Goal: Task Accomplishment & Management: Manage account settings

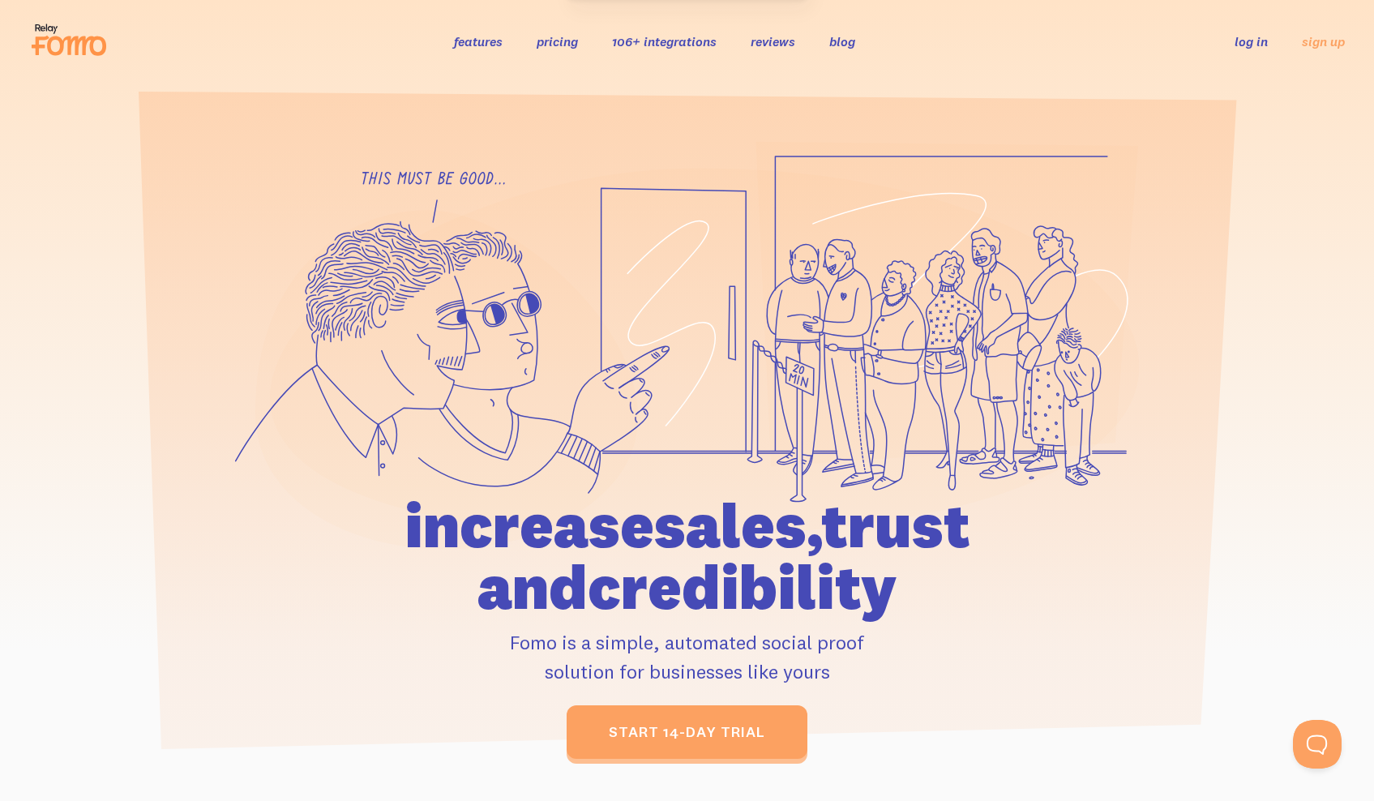
click at [1250, 43] on link "log in" at bounding box center [1250, 41] width 33 height 16
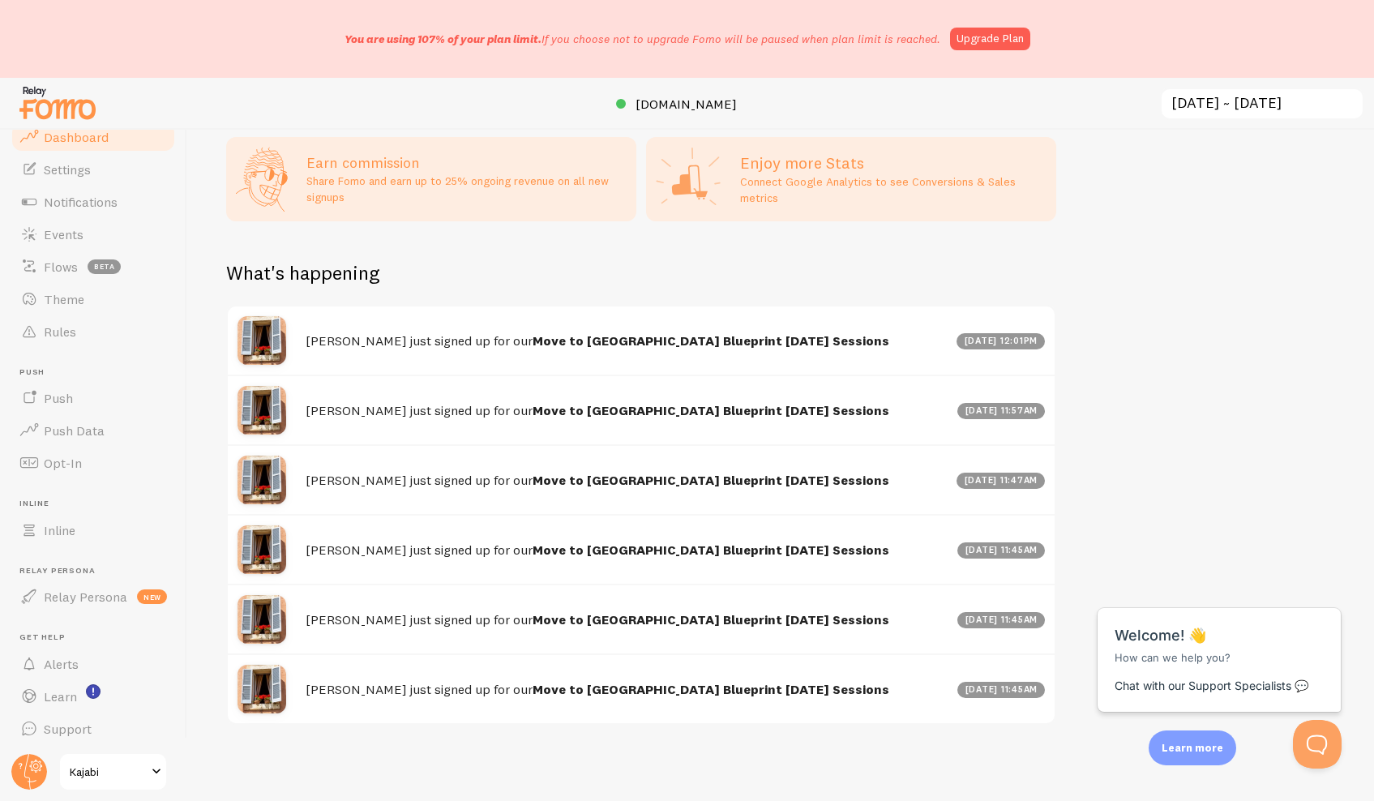
scroll to position [832, 0]
click at [79, 201] on span "Notifications" at bounding box center [81, 202] width 74 height 16
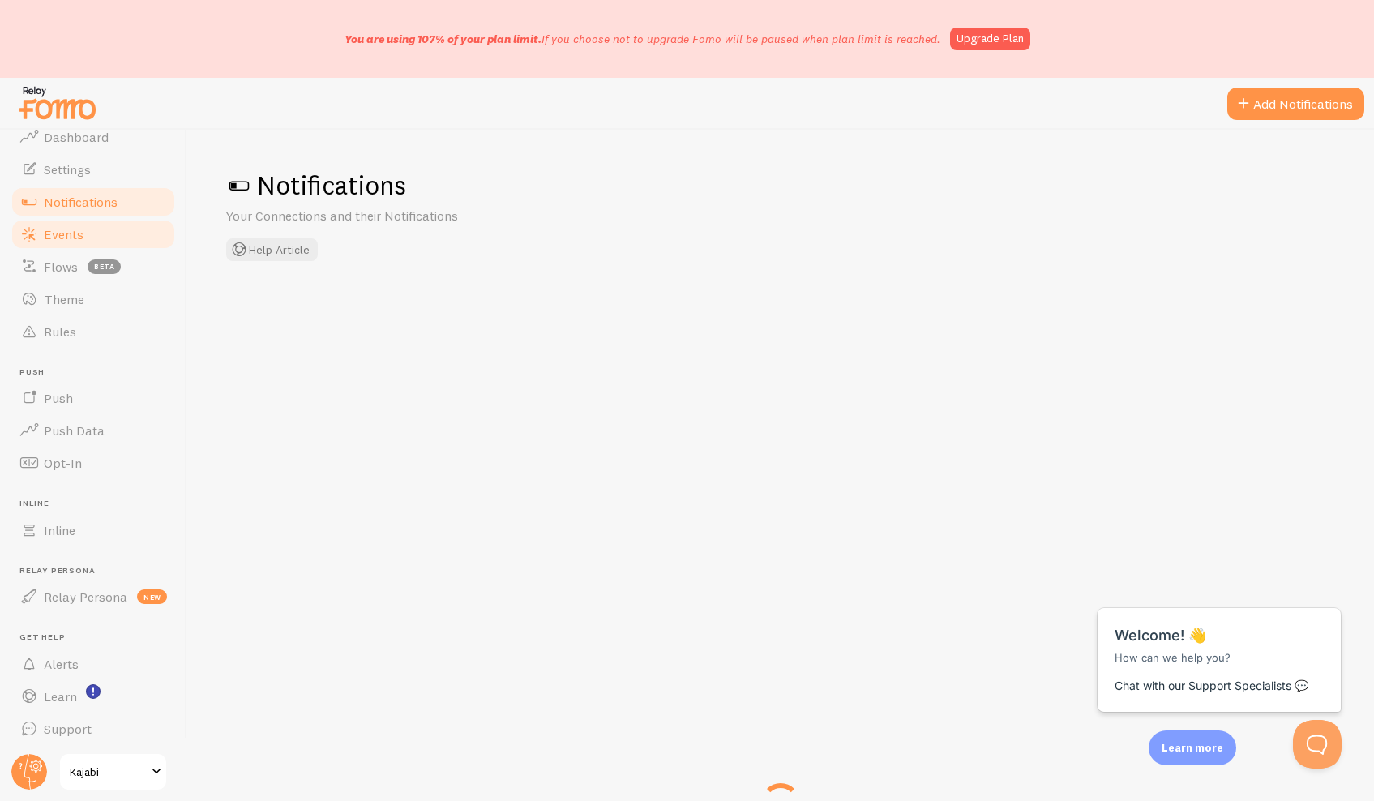
click at [66, 234] on span "Events" at bounding box center [64, 234] width 40 height 16
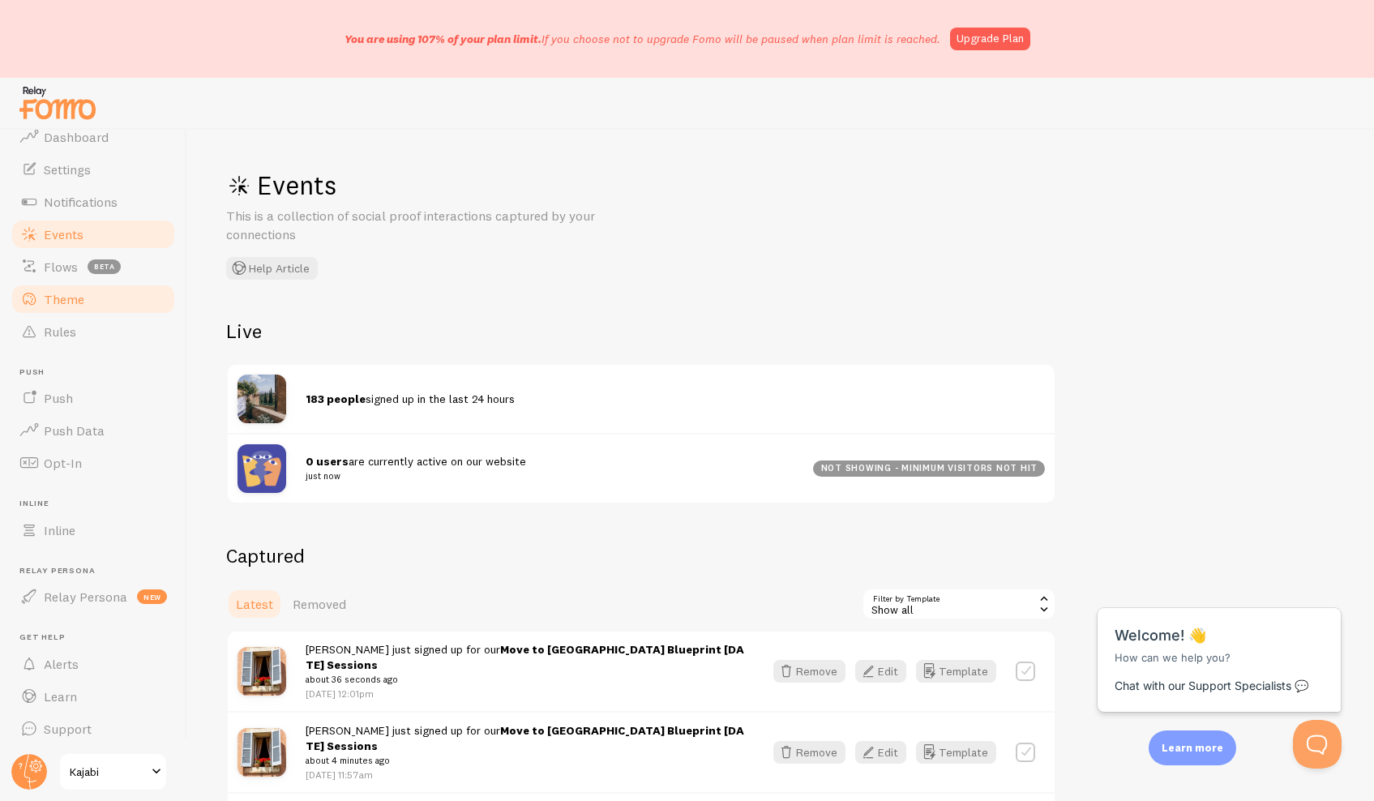
click at [58, 302] on span "Theme" at bounding box center [64, 299] width 41 height 16
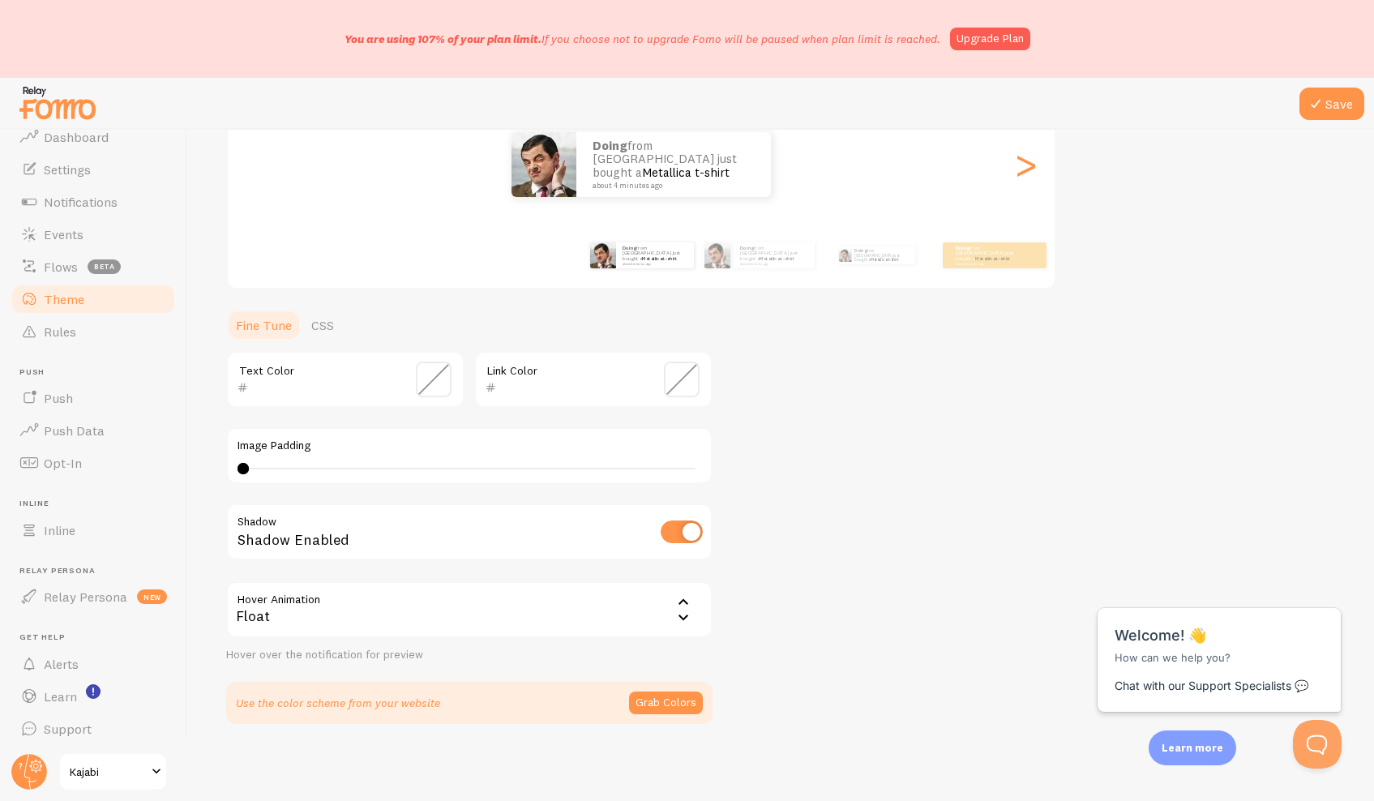
scroll to position [212, 0]
click at [988, 36] on link "Upgrade Plan" at bounding box center [990, 39] width 80 height 23
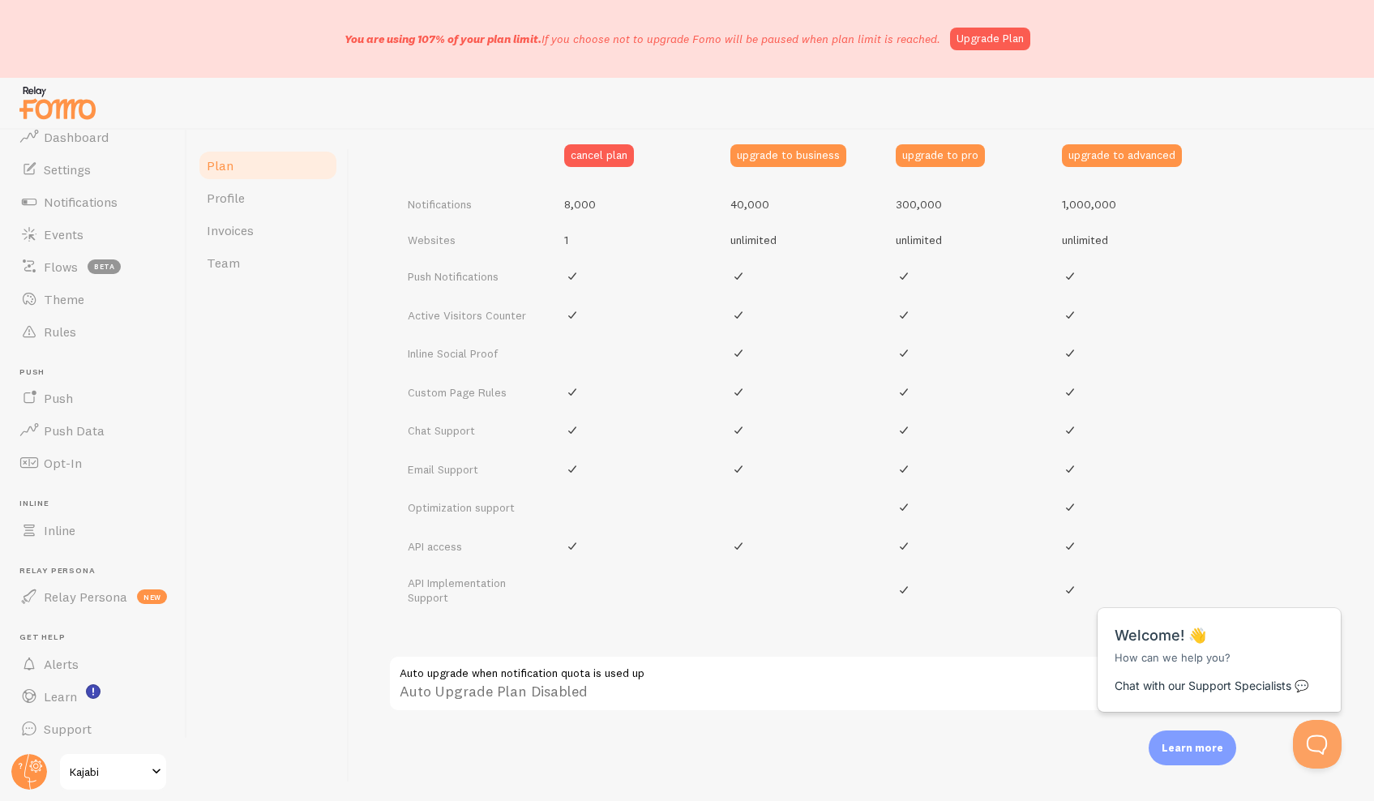
scroll to position [748, 0]
